Goal: Book appointment/travel/reservation

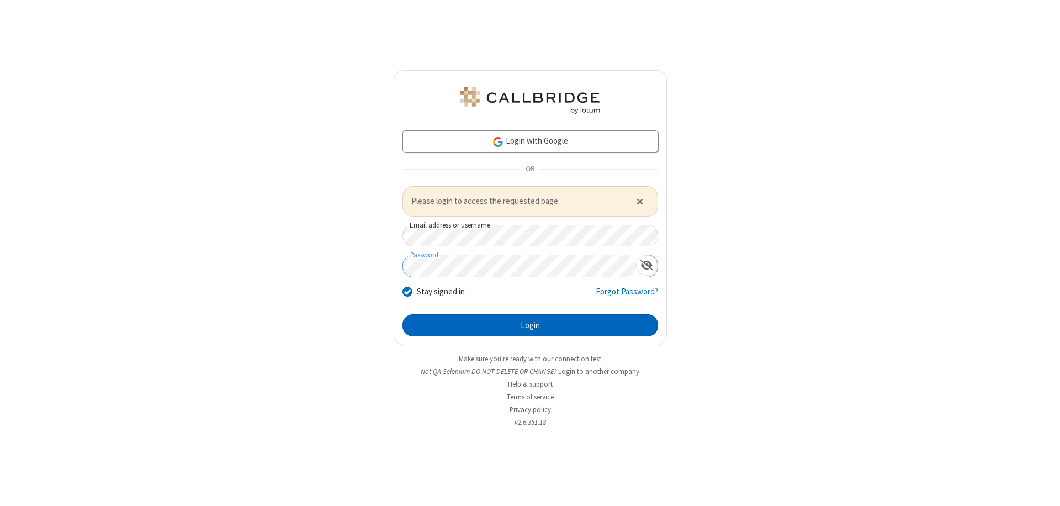
click at [530, 325] on button "Login" at bounding box center [531, 325] width 256 height 22
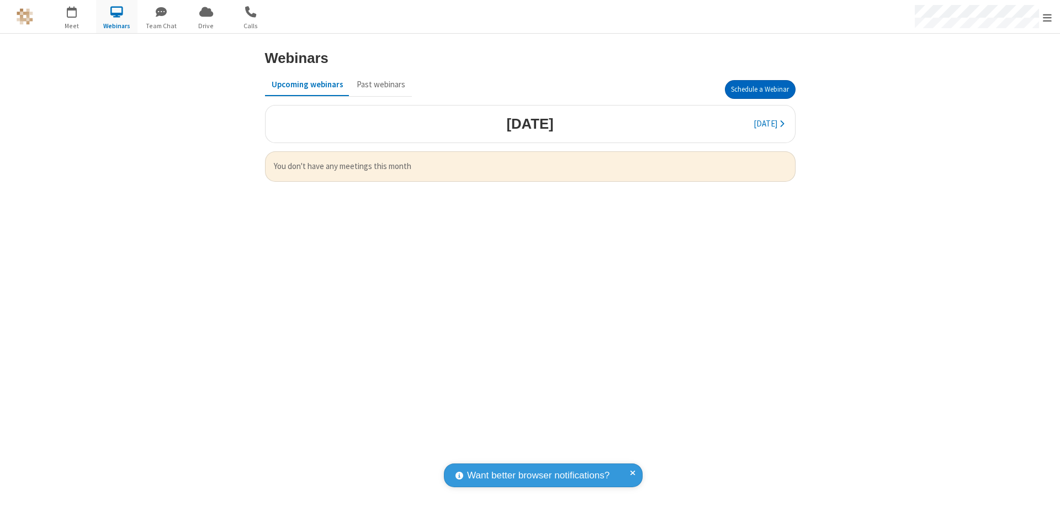
click at [760, 89] on button "Schedule a Webinar" at bounding box center [760, 89] width 71 height 19
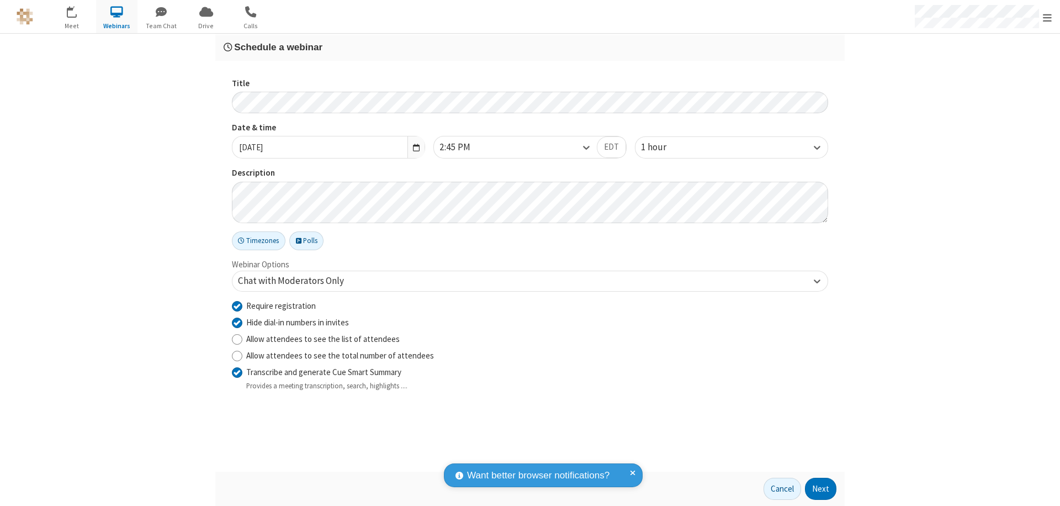
click at [237, 305] on input "Require registration" at bounding box center [237, 306] width 10 height 12
checkbox input "false"
click at [821, 489] on button "Next" at bounding box center [820, 489] width 31 height 22
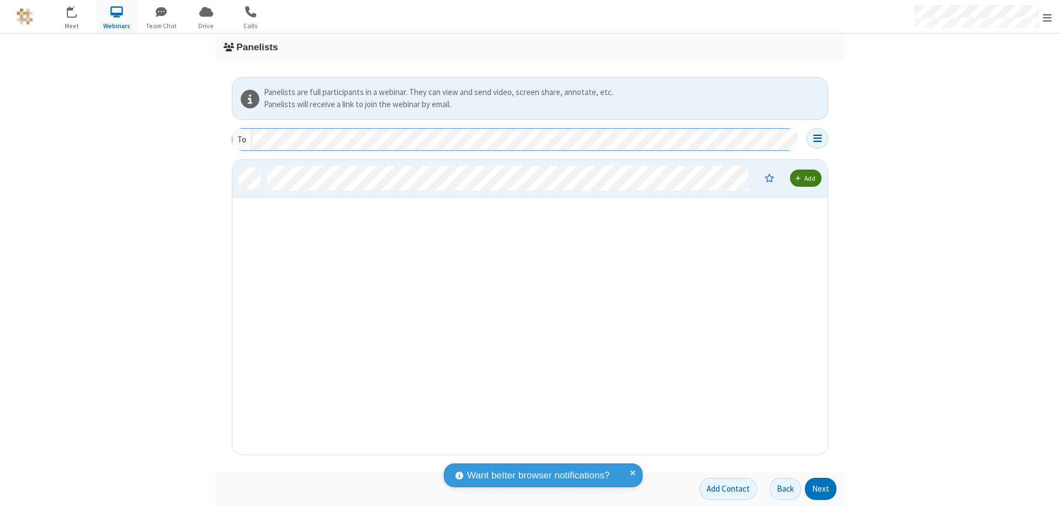
scroll to position [287, 587]
click at [821, 489] on button "Next" at bounding box center [820, 489] width 31 height 22
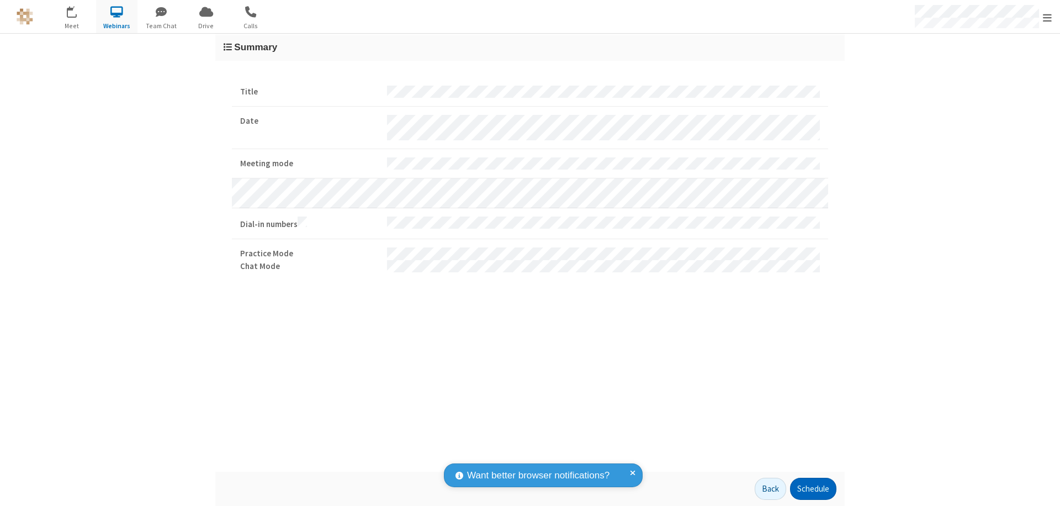
click at [813, 489] on button "Schedule" at bounding box center [813, 489] width 46 height 22
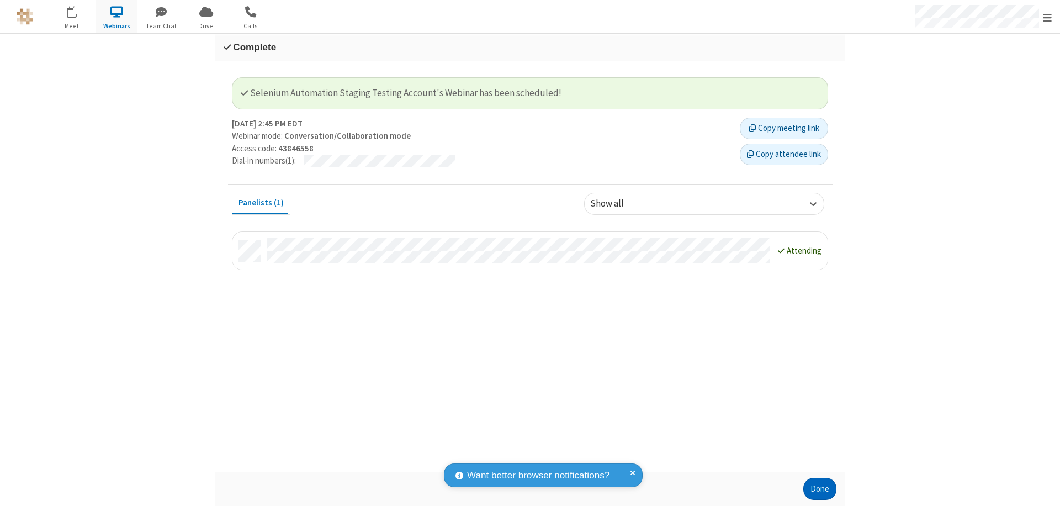
click at [820, 489] on button "Done" at bounding box center [820, 489] width 33 height 22
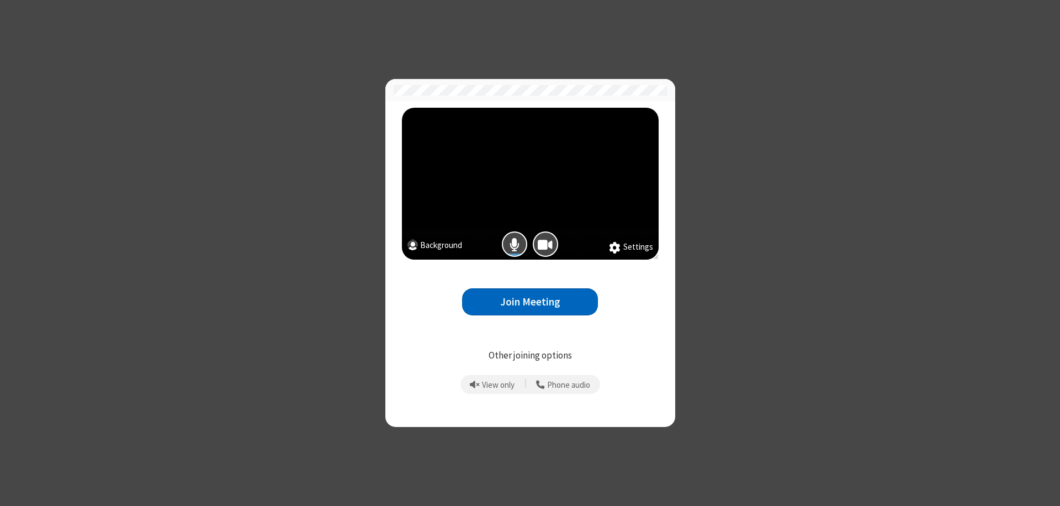
click at [530, 302] on button "Join Meeting" at bounding box center [530, 301] width 136 height 27
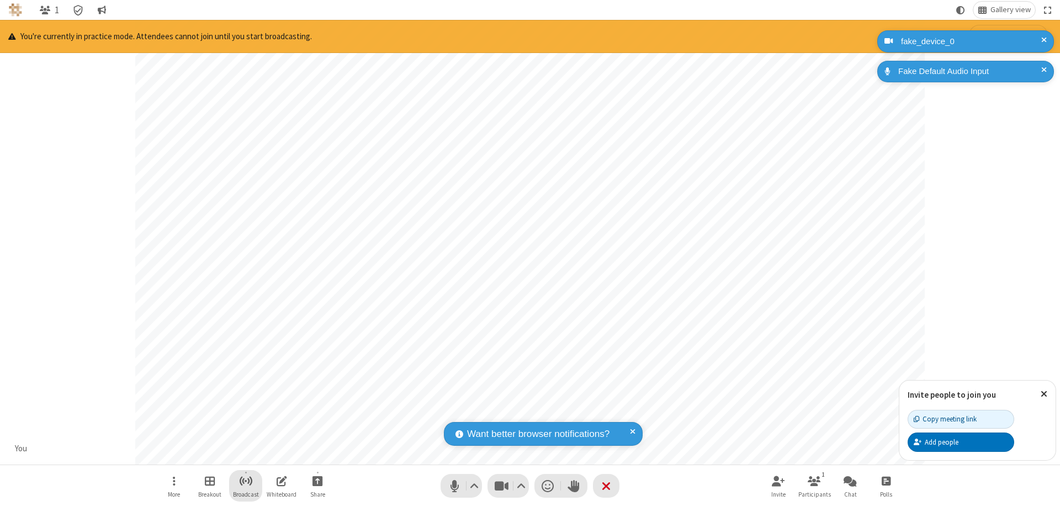
click at [245, 481] on span "Start broadcast" at bounding box center [246, 481] width 14 height 14
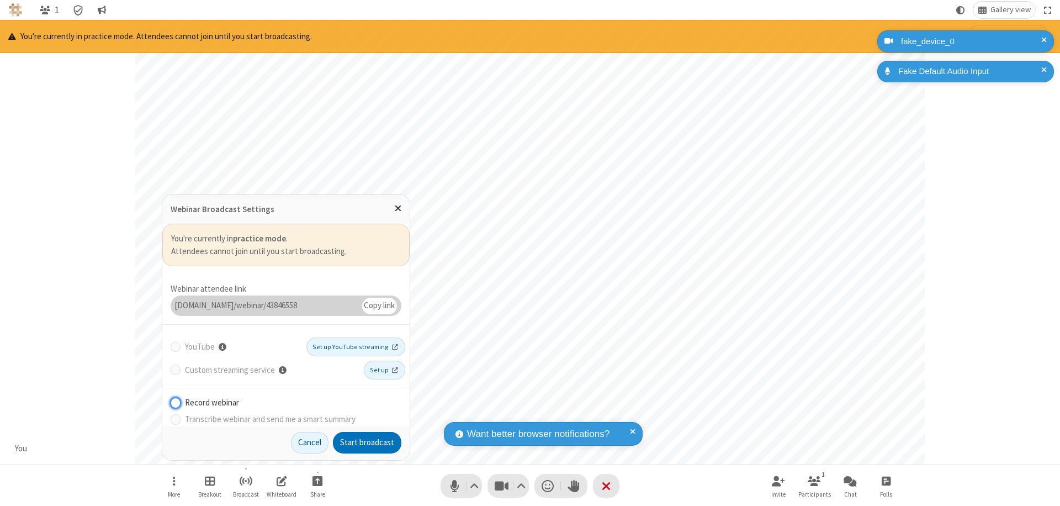
click at [367, 442] on button "Start broadcast" at bounding box center [367, 443] width 68 height 22
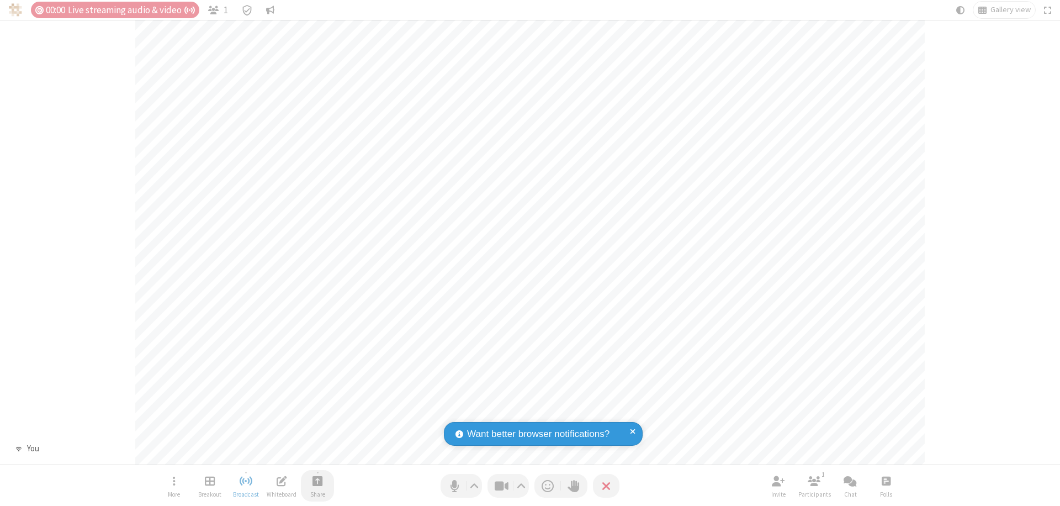
click at [318, 481] on span "Start sharing" at bounding box center [318, 481] width 10 height 14
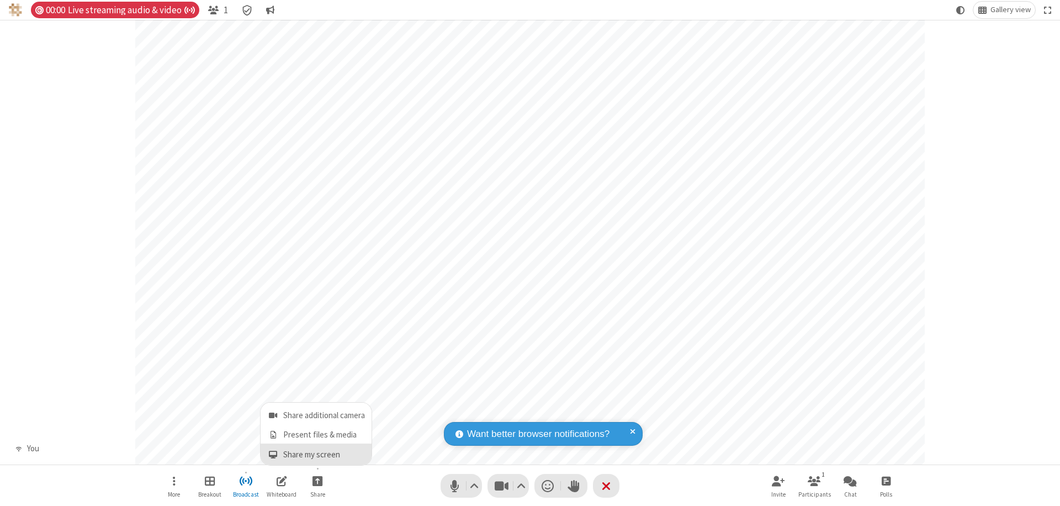
click at [273, 454] on span "Share my screen" at bounding box center [273, 454] width 13 height 9
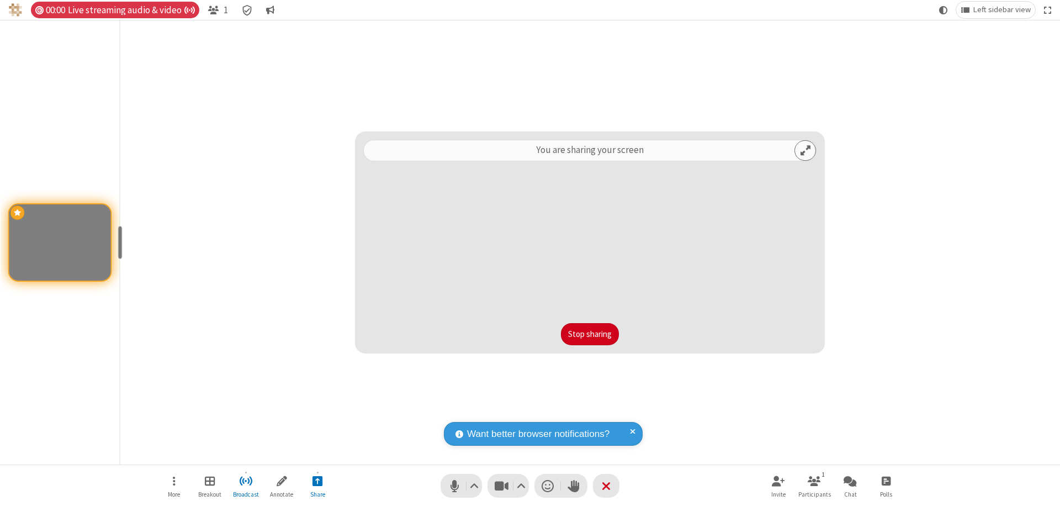
click at [174, 485] on span "Open menu" at bounding box center [174, 481] width 3 height 14
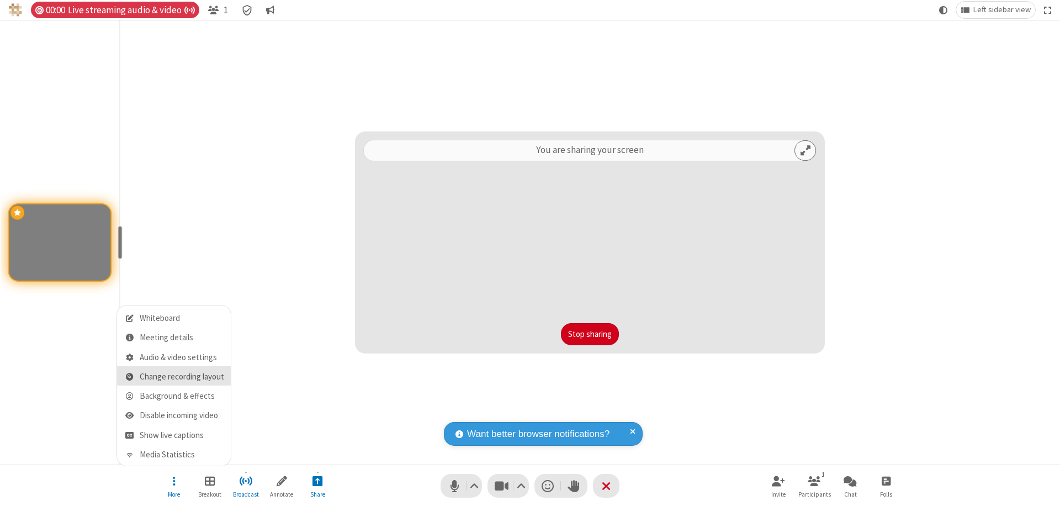
click at [182, 377] on span "Change recording layout" at bounding box center [182, 376] width 85 height 9
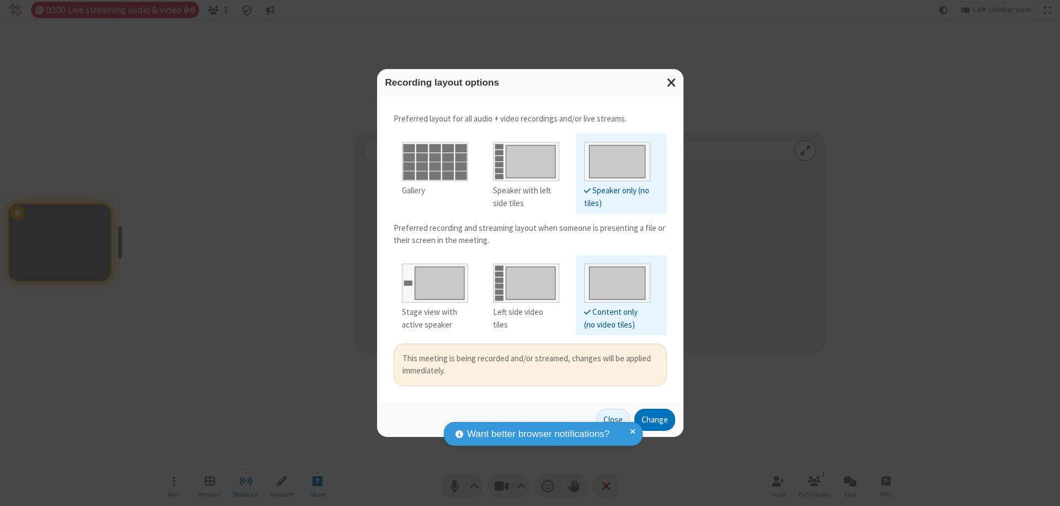
click at [526, 312] on div "Left side video tiles" at bounding box center [526, 318] width 66 height 25
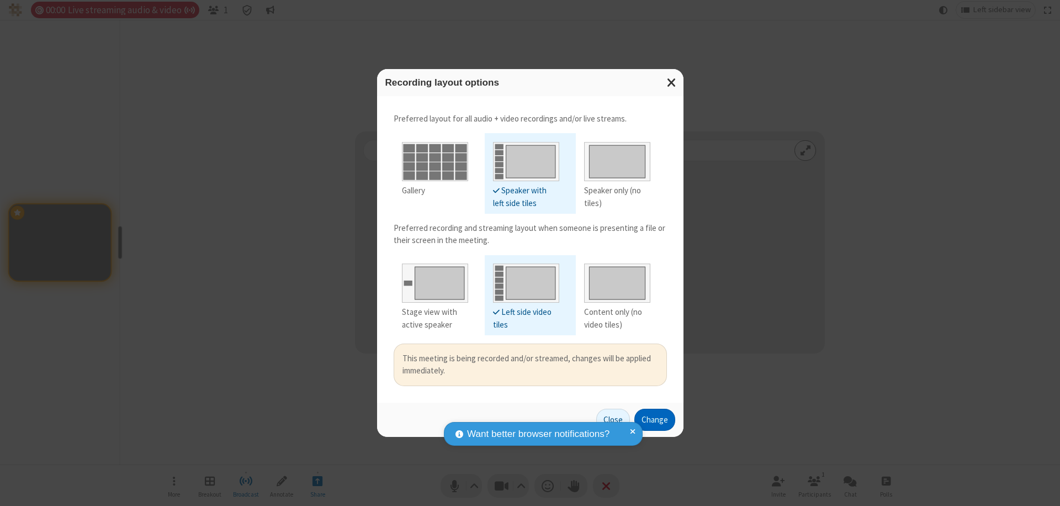
click at [655, 419] on button "Change" at bounding box center [655, 420] width 41 height 22
click at [614, 419] on button "Close" at bounding box center [614, 420] width 34 height 22
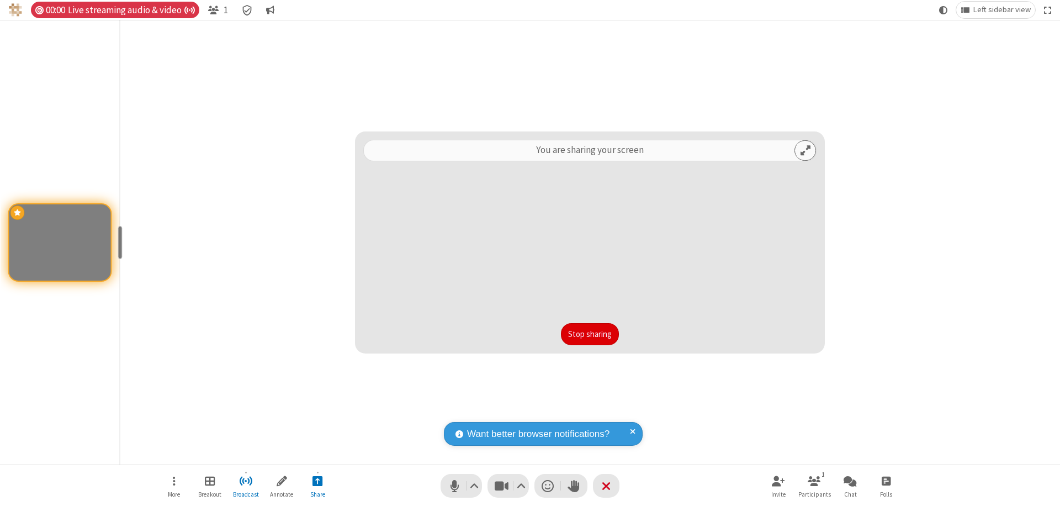
click at [590, 334] on button "Stop sharing" at bounding box center [590, 334] width 58 height 22
